Goal: Task Accomplishment & Management: Manage account settings

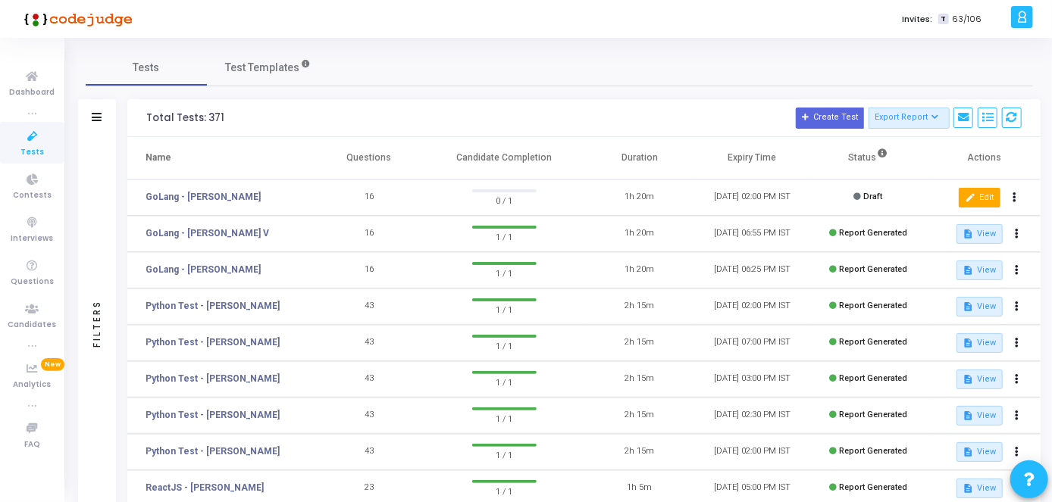
click at [966, 193] on mat-icon "edit" at bounding box center [970, 198] width 11 height 11
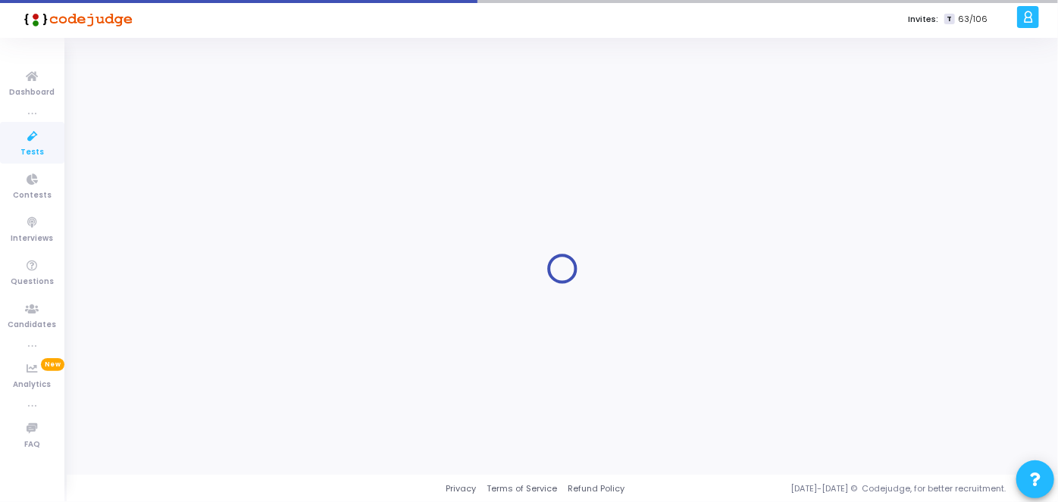
type input "GoLang - [PERSON_NAME]"
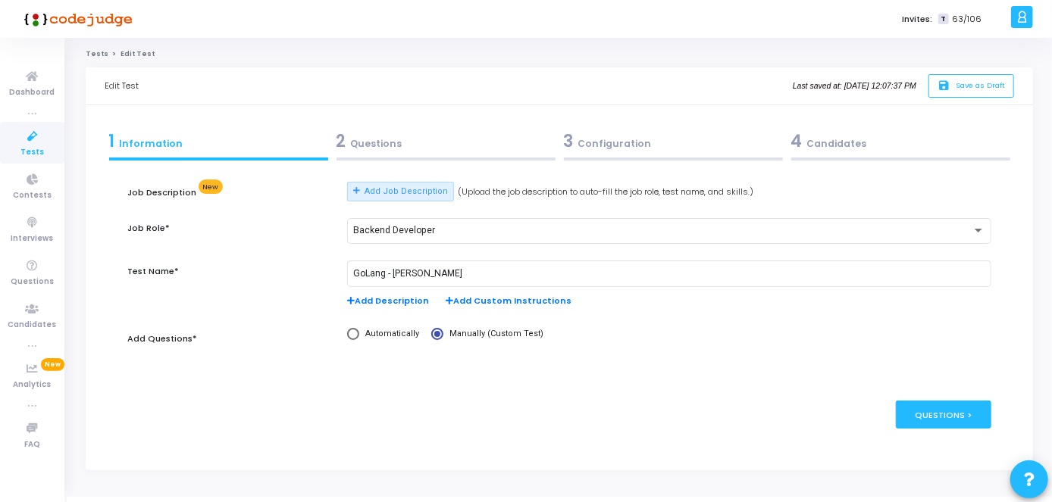
click at [619, 136] on div "3 Configuration" at bounding box center [673, 141] width 219 height 25
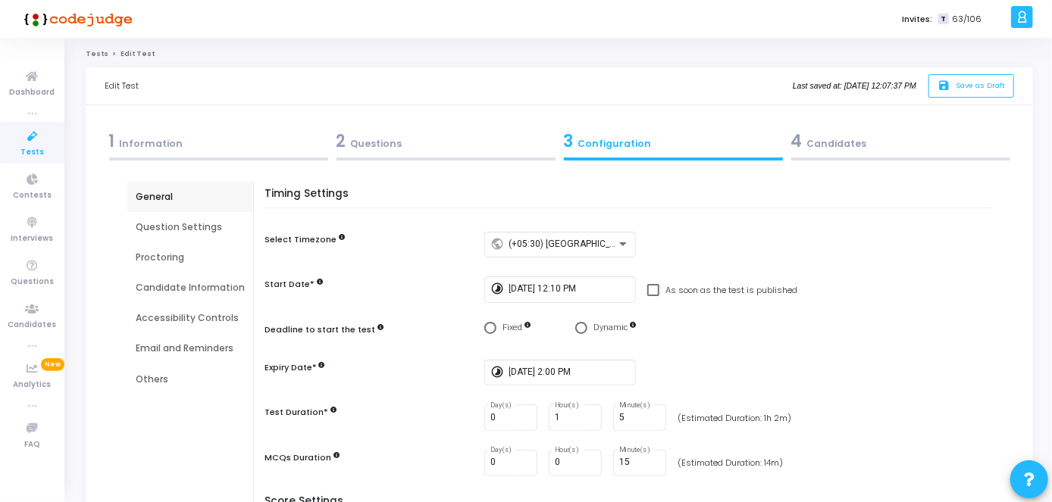
click at [797, 139] on span "4" at bounding box center [796, 141] width 11 height 23
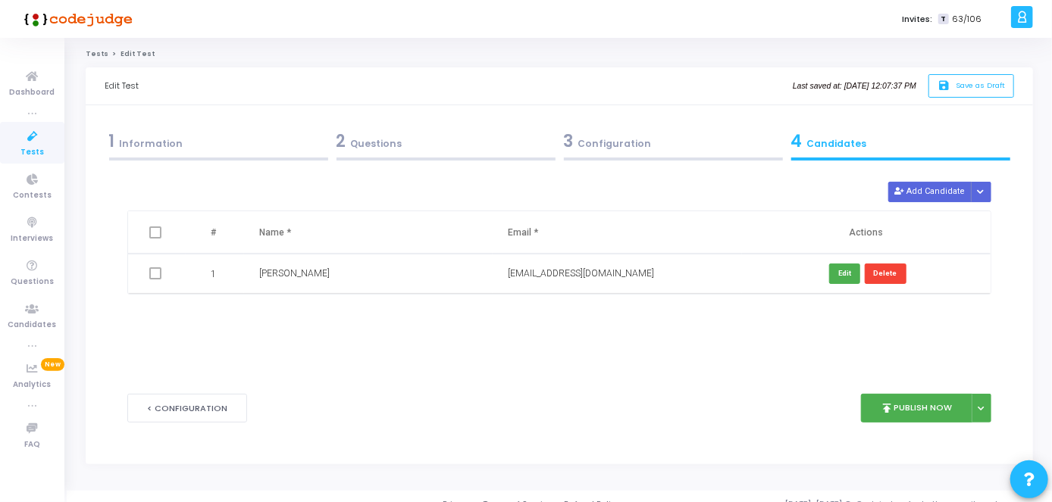
click at [656, 134] on div "3 Configuration" at bounding box center [673, 141] width 219 height 25
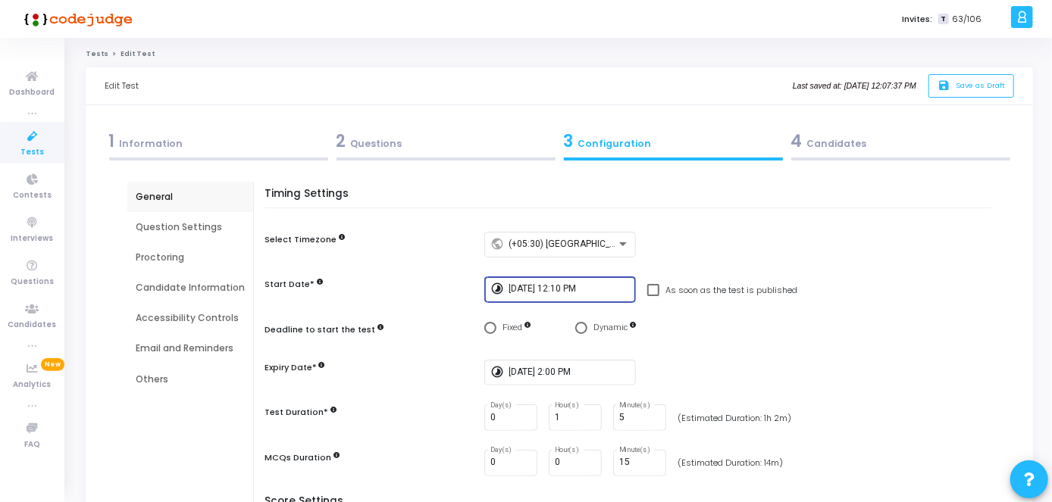
click at [580, 293] on input "[DATE] 12:10 PM" at bounding box center [569, 289] width 121 height 11
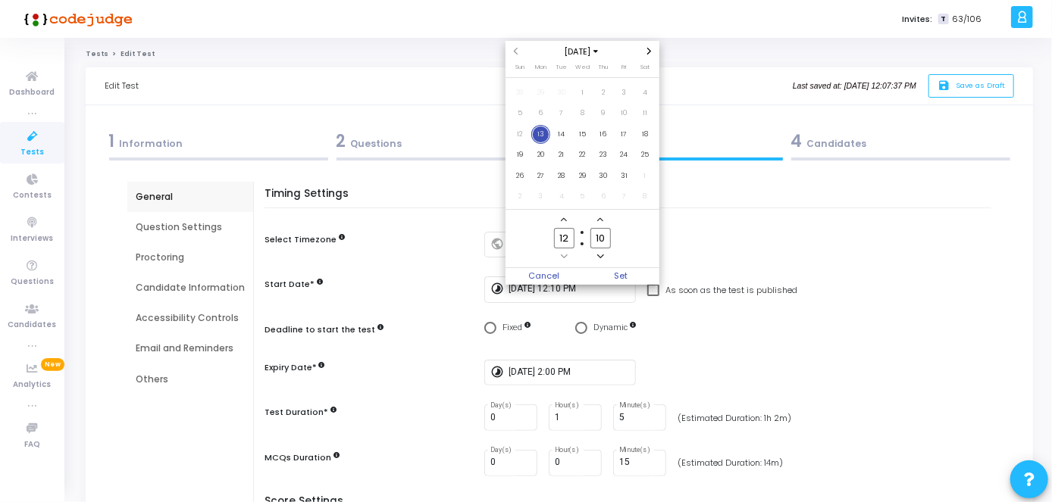
click at [608, 241] on input "10" at bounding box center [600, 238] width 20 height 20
type input "11"
click at [621, 279] on span "Set" at bounding box center [620, 276] width 77 height 17
type input "[DATE] 12:11 PM"
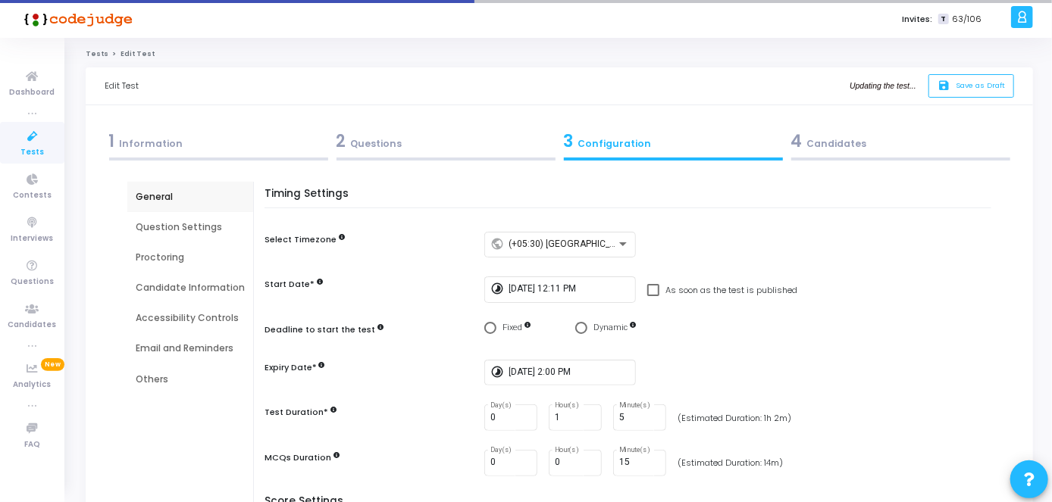
click at [849, 142] on div "4 Candidates" at bounding box center [900, 141] width 219 height 25
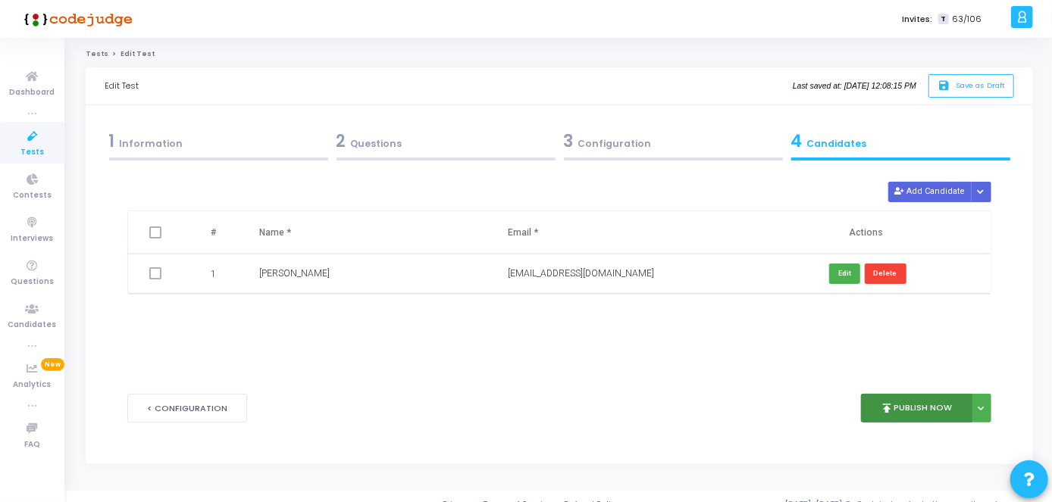
click at [928, 415] on button "publish Publish Now" at bounding box center [916, 409] width 111 height 30
